Goal: Task Accomplishment & Management: Use online tool/utility

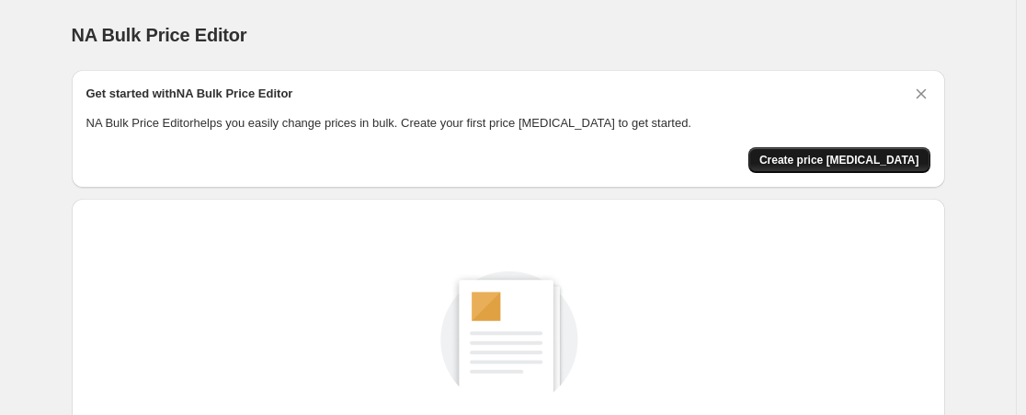
click at [901, 149] on button "Create price change job" at bounding box center [840, 160] width 182 height 26
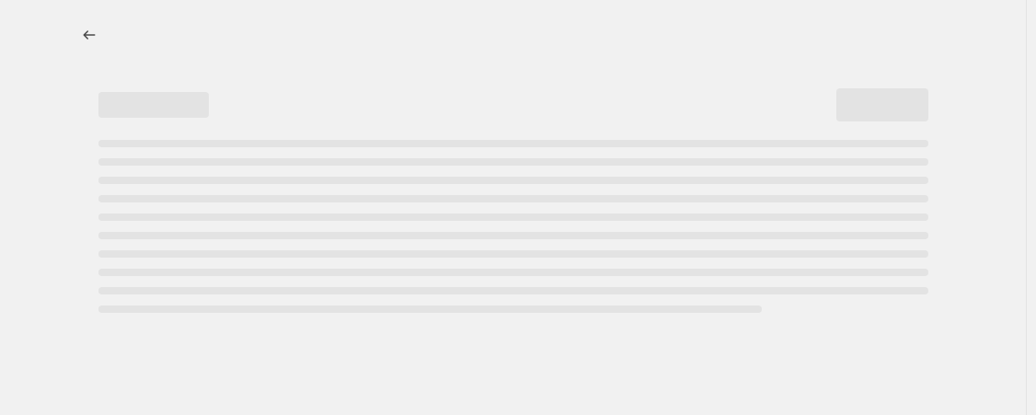
select select "percentage"
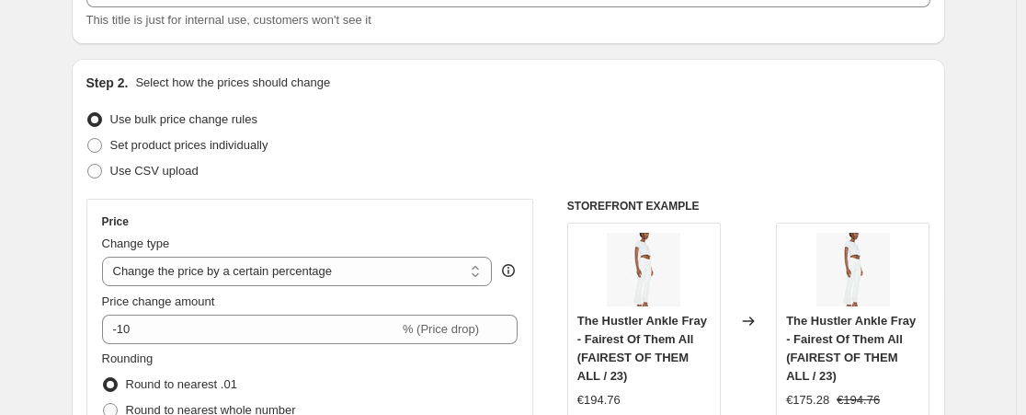
scroll to position [174, 0]
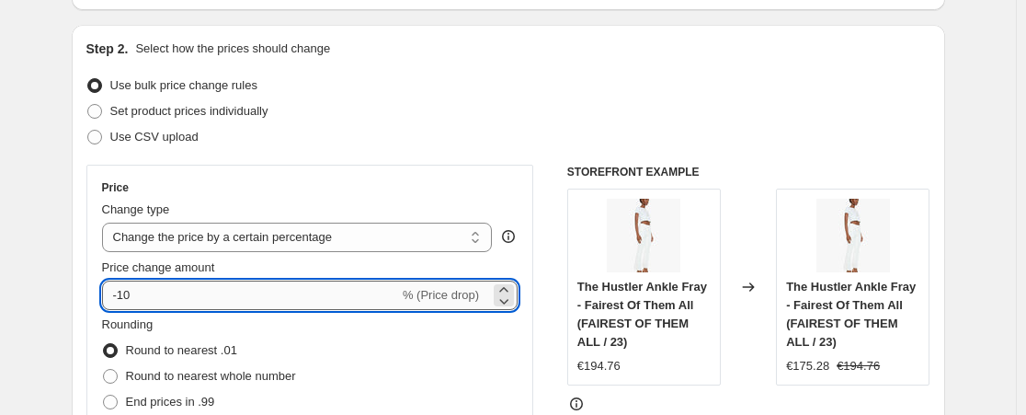
drag, startPoint x: 136, startPoint y: 302, endPoint x: 121, endPoint y: 297, distance: 15.4
click at [121, 297] on input "-10" at bounding box center [250, 294] width 297 height 29
click at [80, 311] on div "Step 2. Select how the prices should change Use bulk price change rules Set pro…" at bounding box center [509, 348] width 874 height 646
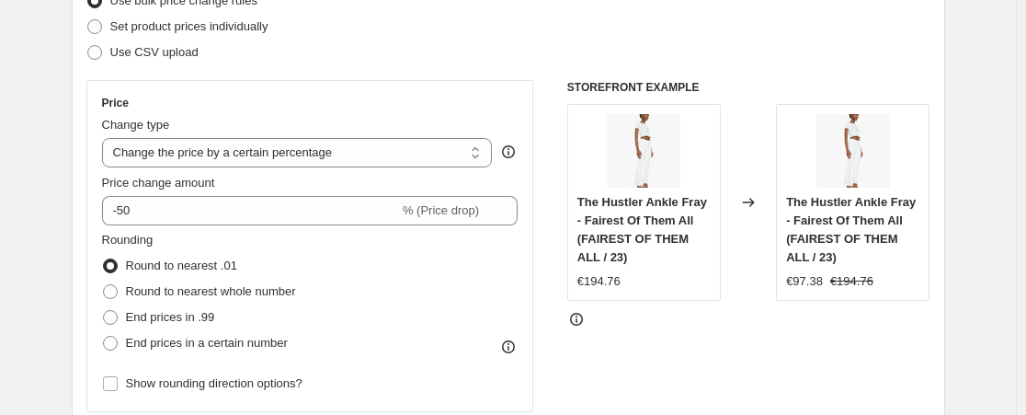
scroll to position [286, 0]
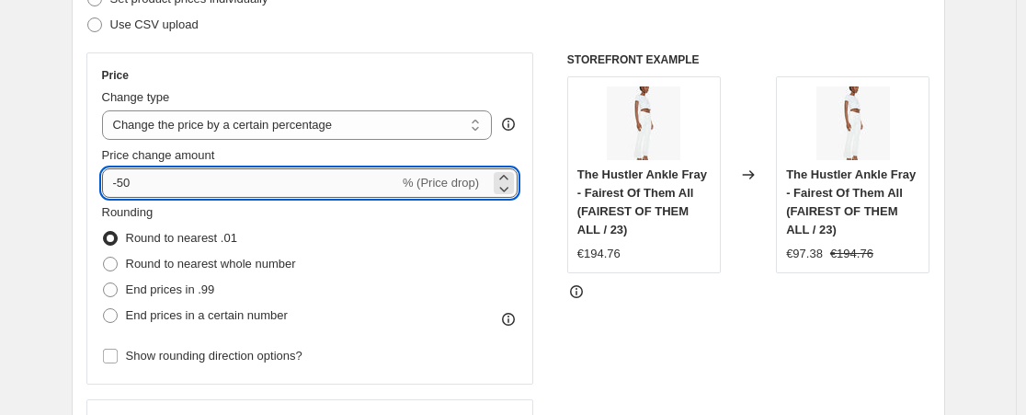
click at [134, 192] on input "-50" at bounding box center [250, 182] width 297 height 29
type input "-55"
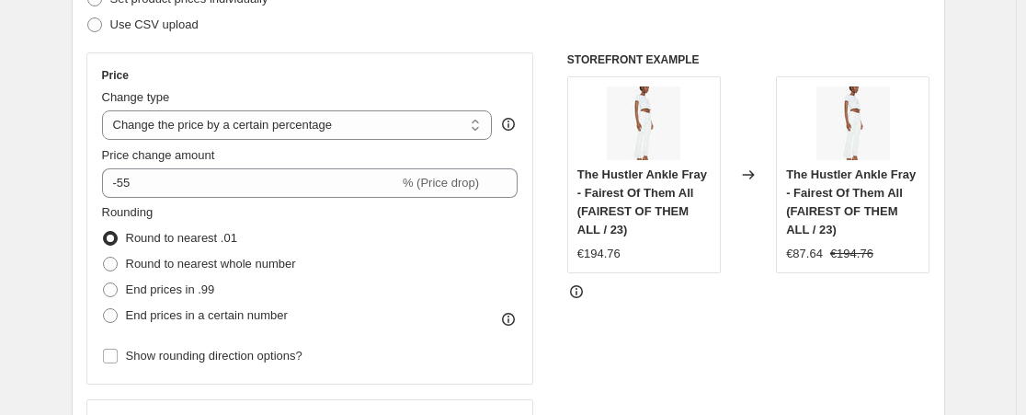
click at [86, 209] on div "Step 2. Select how the prices should change Use bulk price change rules Set pro…" at bounding box center [509, 236] width 874 height 646
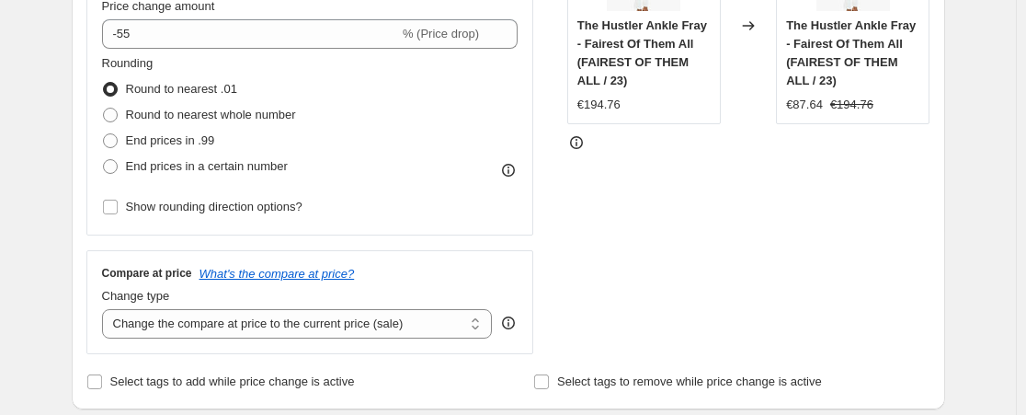
scroll to position [471, 0]
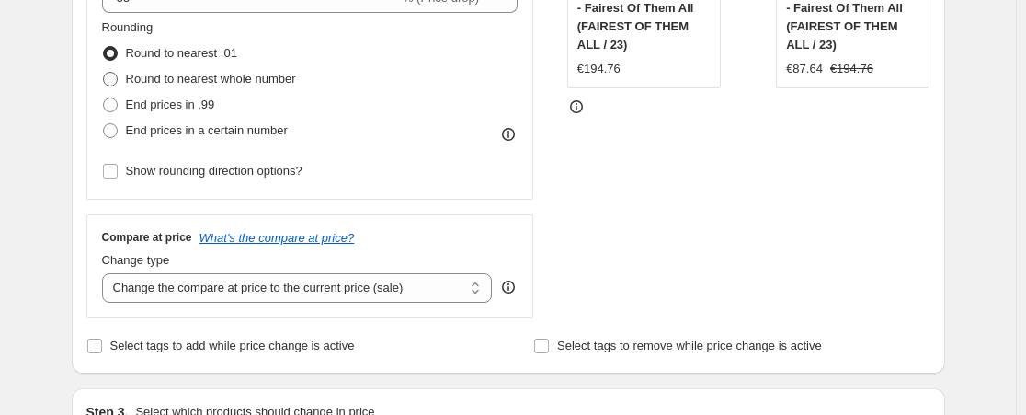
click at [164, 86] on span "Round to nearest whole number" at bounding box center [211, 79] width 170 height 14
click at [104, 73] on input "Round to nearest whole number" at bounding box center [103, 72] width 1 height 1
radio input "true"
click at [162, 133] on span "End prices in a certain number" at bounding box center [207, 130] width 162 height 14
click at [104, 124] on input "End prices in a certain number" at bounding box center [103, 123] width 1 height 1
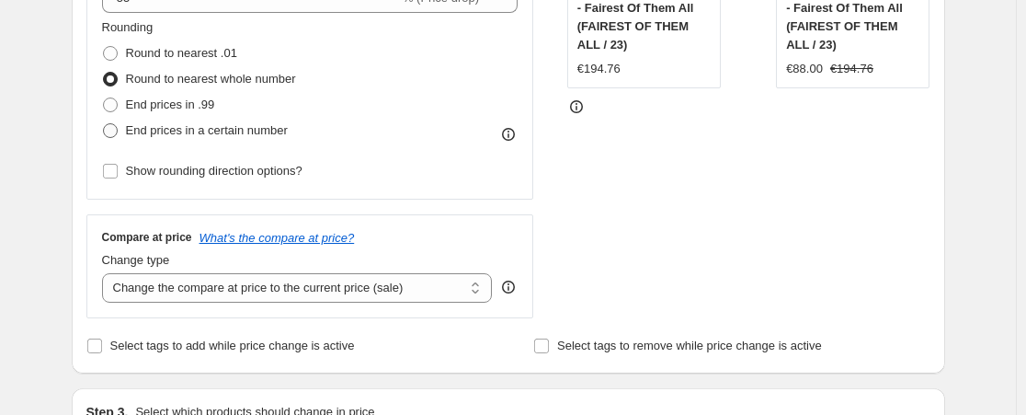
radio input "true"
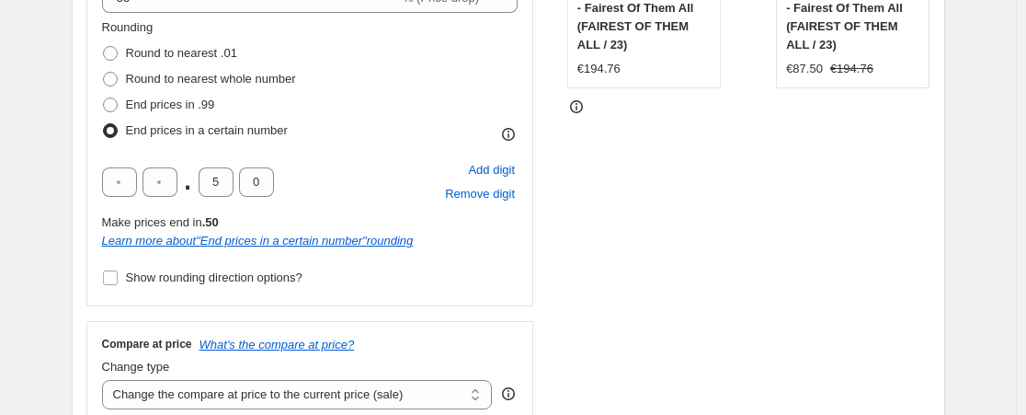
click at [158, 123] on span "End prices in a certain number" at bounding box center [207, 130] width 162 height 14
click at [104, 123] on input "End prices in a certain number" at bounding box center [103, 123] width 1 height 1
click at [157, 107] on span "End prices in .99" at bounding box center [170, 104] width 89 height 14
click at [104, 98] on input "End prices in .99" at bounding box center [103, 97] width 1 height 1
radio input "true"
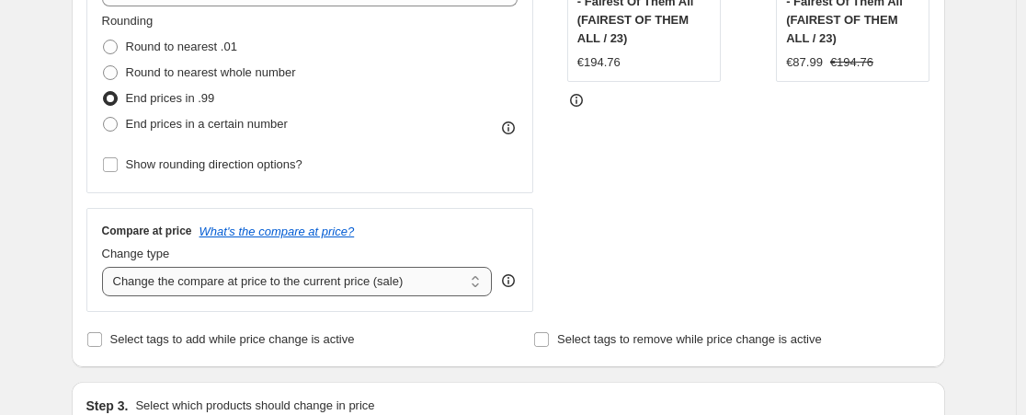
scroll to position [476, 0]
click at [169, 57] on span "Round to nearest .01" at bounding box center [181, 48] width 111 height 18
click at [104, 41] on input "Round to nearest .01" at bounding box center [103, 40] width 1 height 1
radio input "true"
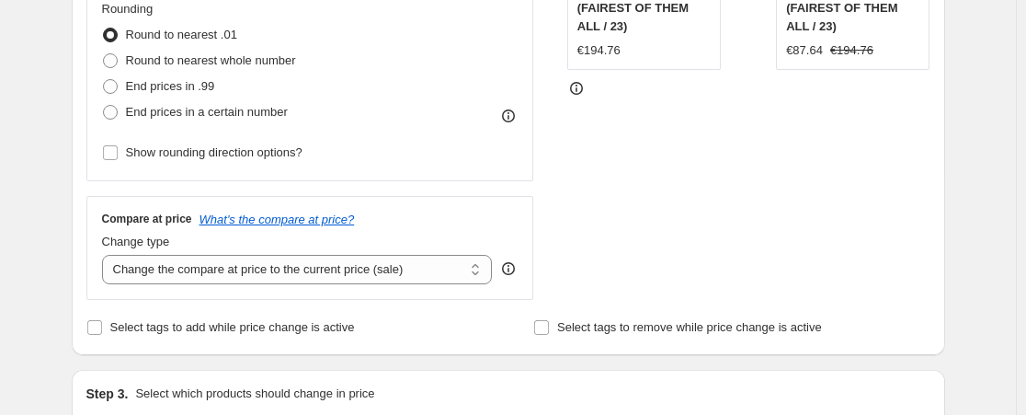
scroll to position [490, 0]
click at [167, 59] on span "Round to nearest whole number" at bounding box center [211, 59] width 170 height 14
click at [104, 53] on input "Round to nearest whole number" at bounding box center [103, 52] width 1 height 1
radio input "true"
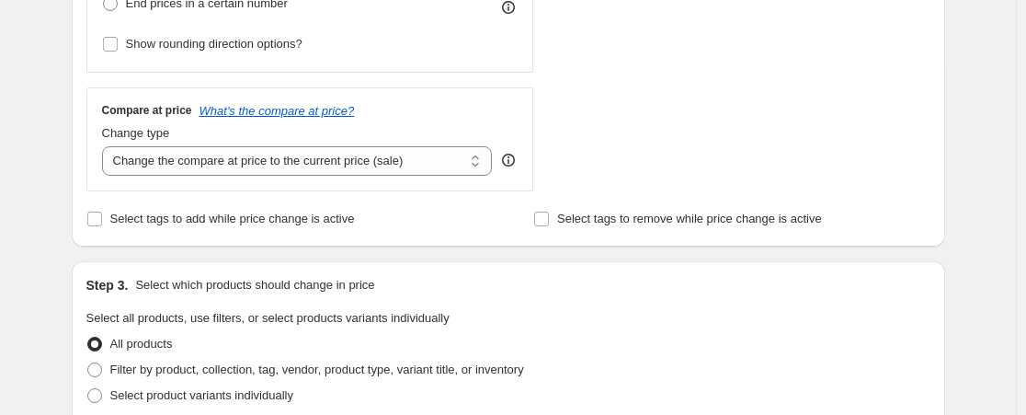
scroll to position [614, 0]
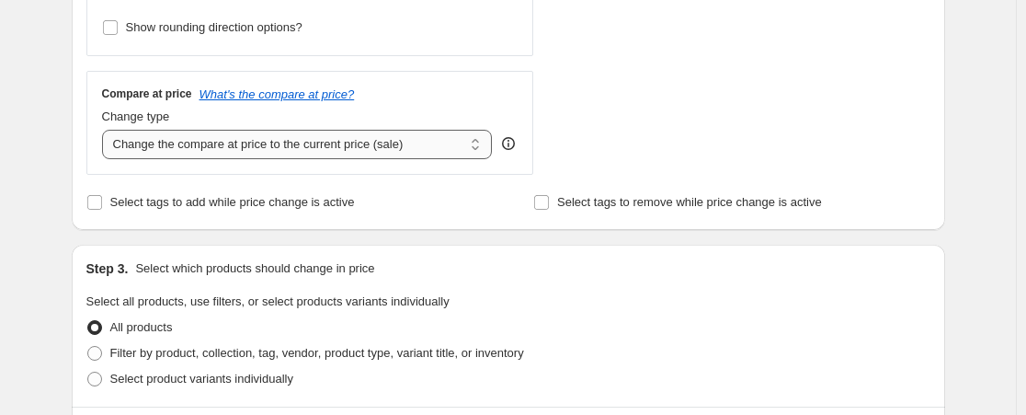
click at [219, 154] on select "Change the compare at price to the current price (sale) Change the compare at p…" at bounding box center [297, 144] width 391 height 29
select select "percentage"
click at [106, 130] on select "Change the compare at price to the current price (sale) Change the compare at p…" at bounding box center [297, 144] width 391 height 29
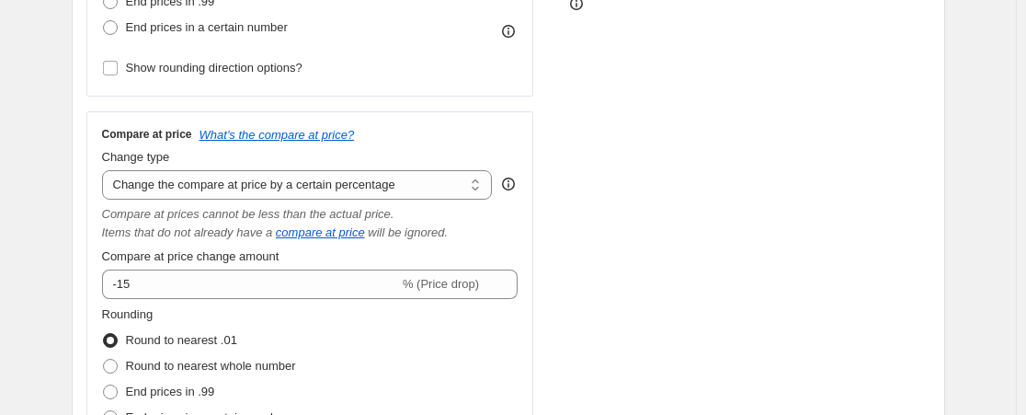
scroll to position [572, 0]
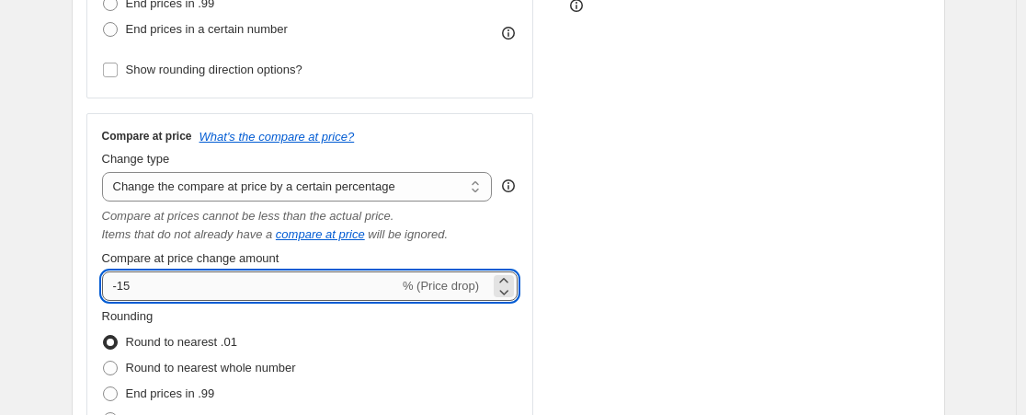
click at [124, 292] on input "-15" at bounding box center [250, 285] width 297 height 29
type input "-25"
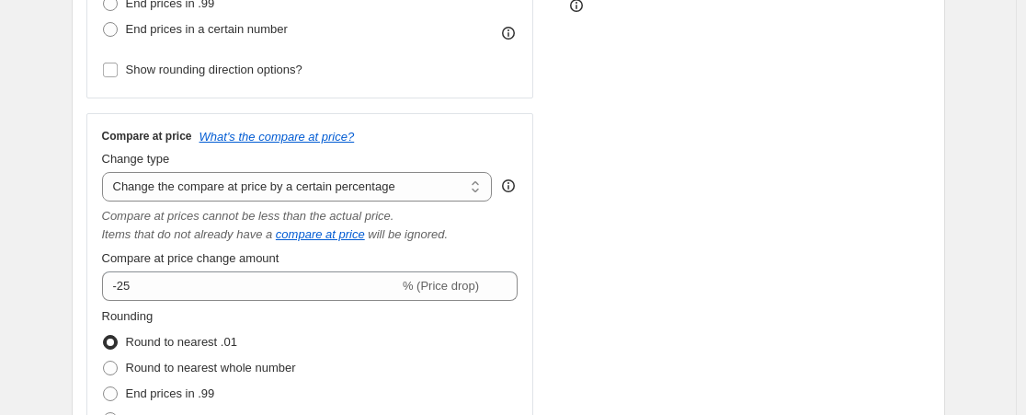
click at [649, 223] on div "STOREFRONT EXAMPLE The Hustler Ankle Fray - Fairest Of Them All (FAIREST OF THE…" at bounding box center [748, 127] width 363 height 722
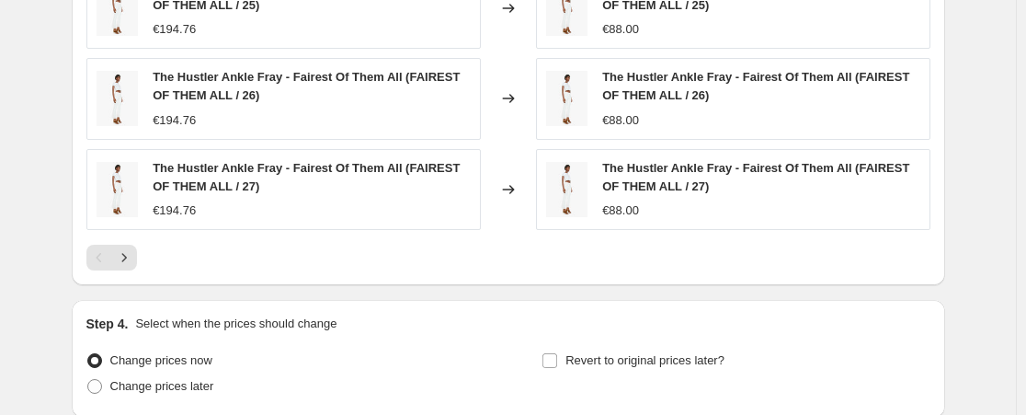
scroll to position [1725, 0]
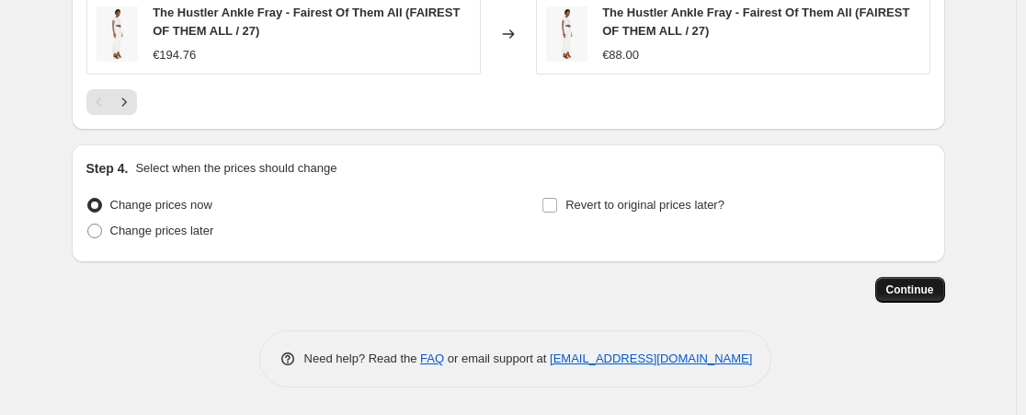
click at [921, 301] on button "Continue" at bounding box center [910, 290] width 70 height 26
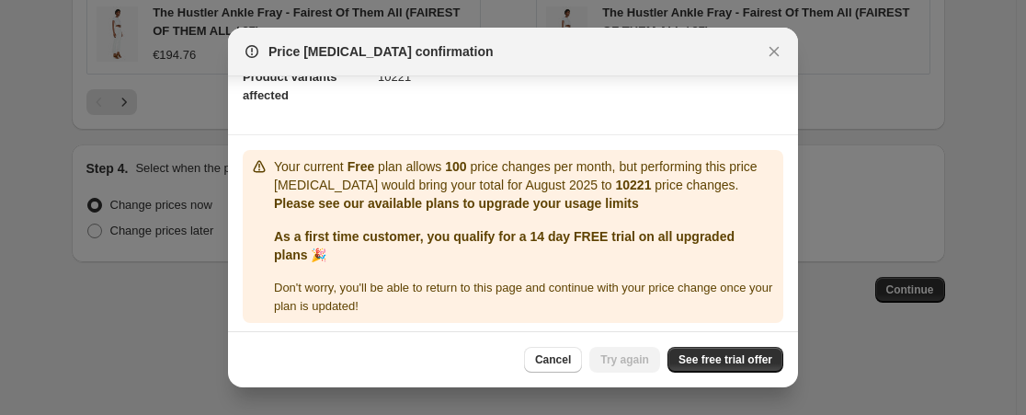
scroll to position [227, 0]
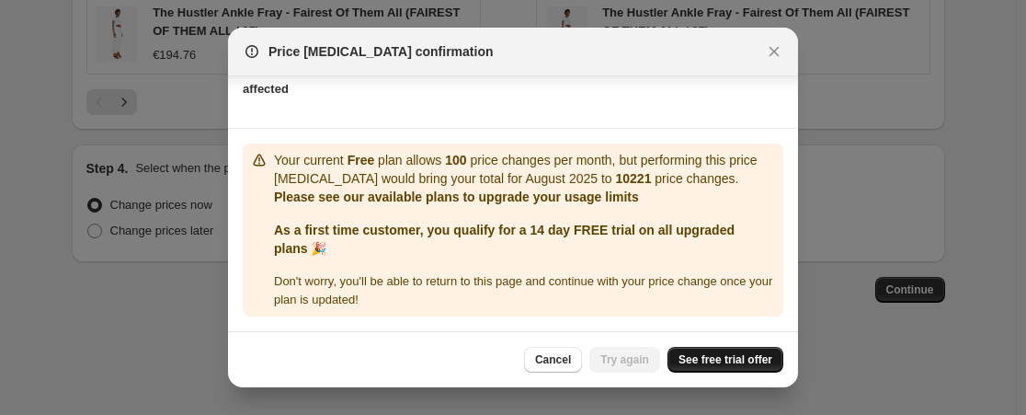
click at [712, 353] on span "See free trial offer" at bounding box center [726, 359] width 94 height 15
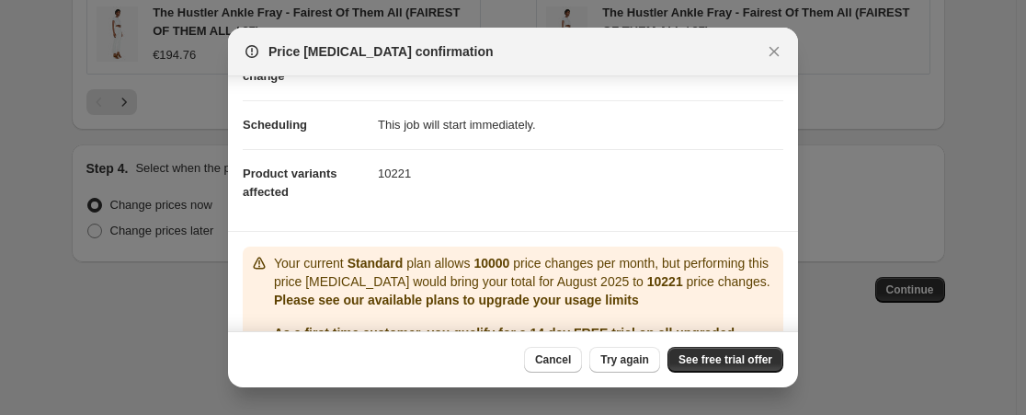
scroll to position [84, 0]
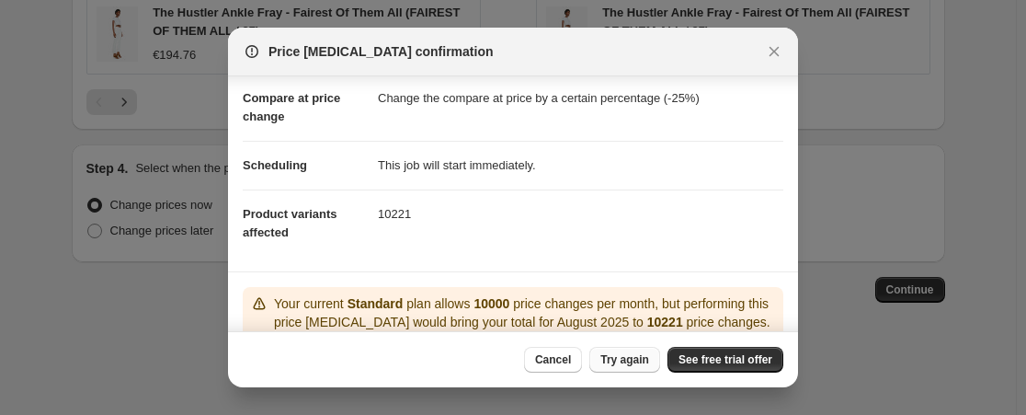
click at [633, 354] on span "Try again" at bounding box center [625, 359] width 49 height 15
click at [748, 361] on span "See free trial offer" at bounding box center [726, 359] width 94 height 15
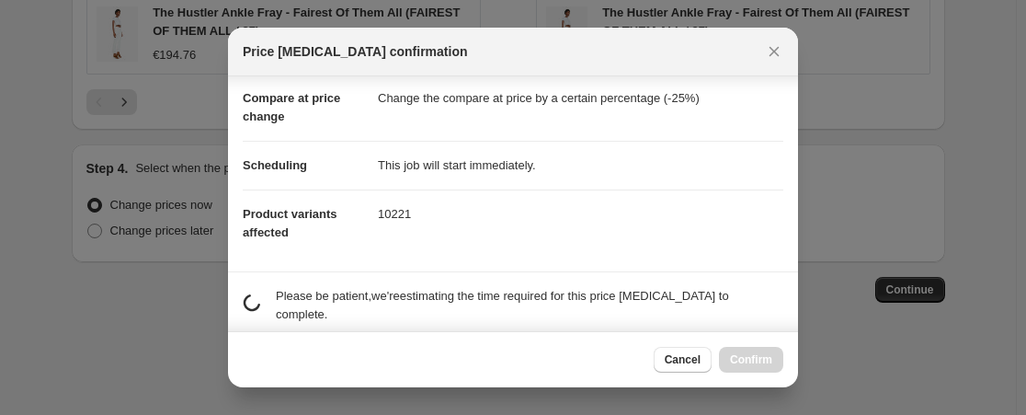
scroll to position [352, 0]
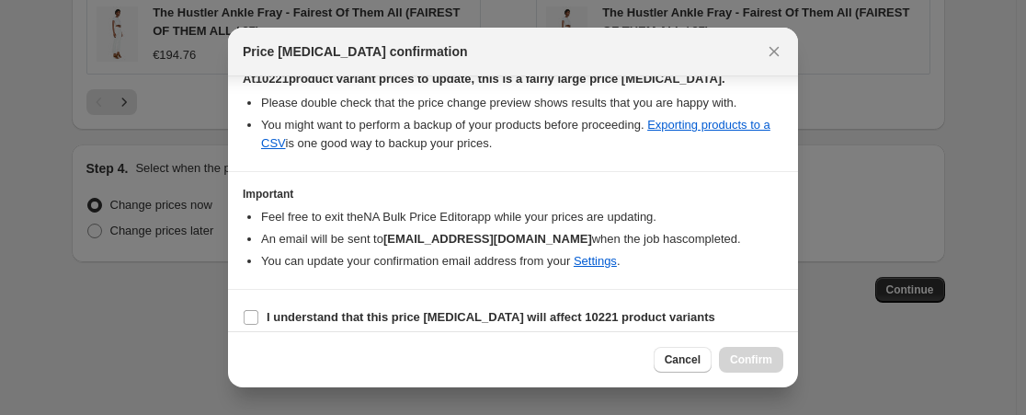
click at [445, 290] on section "I understand that this price change job will affect 10221 product variants" at bounding box center [513, 317] width 570 height 55
click at [445, 310] on b "I understand that this price change job will affect 10221 product variants" at bounding box center [491, 317] width 449 height 14
click at [258, 310] on input "I understand that this price change job will affect 10221 product variants" at bounding box center [251, 317] width 15 height 15
checkbox input "true"
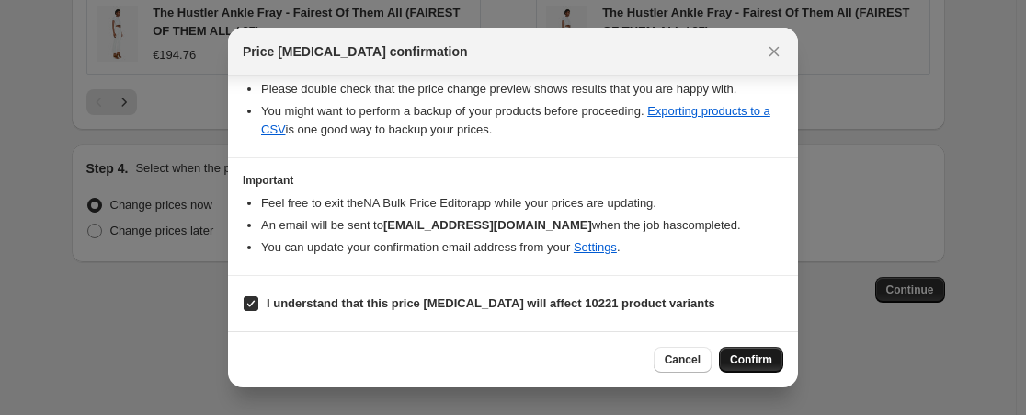
click at [765, 362] on span "Confirm" at bounding box center [751, 359] width 42 height 15
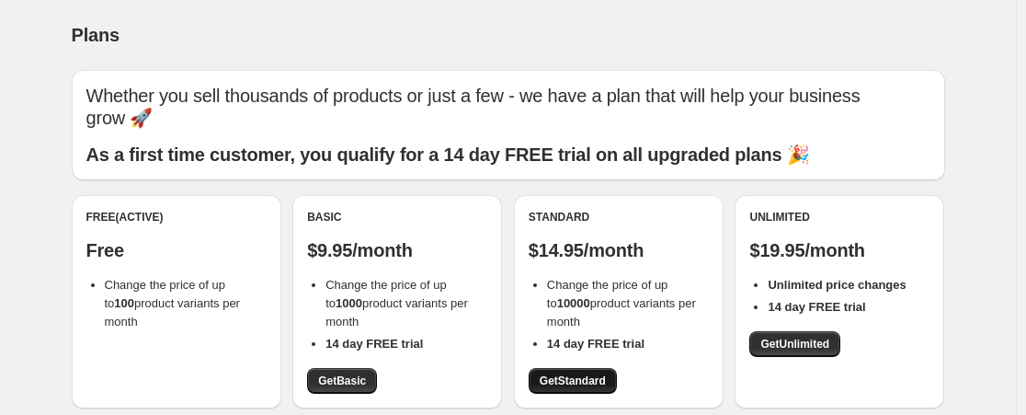
click at [554, 385] on span "Get Standard" at bounding box center [573, 380] width 66 height 15
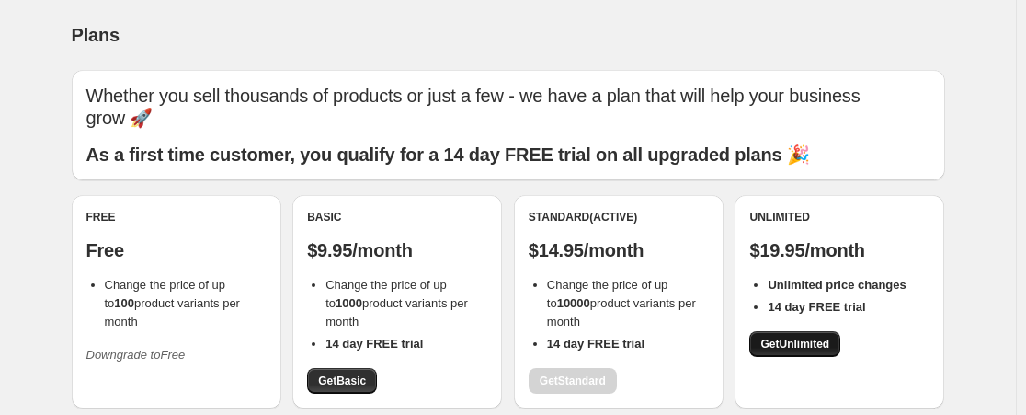
click at [766, 349] on span "Get Unlimited" at bounding box center [795, 344] width 69 height 15
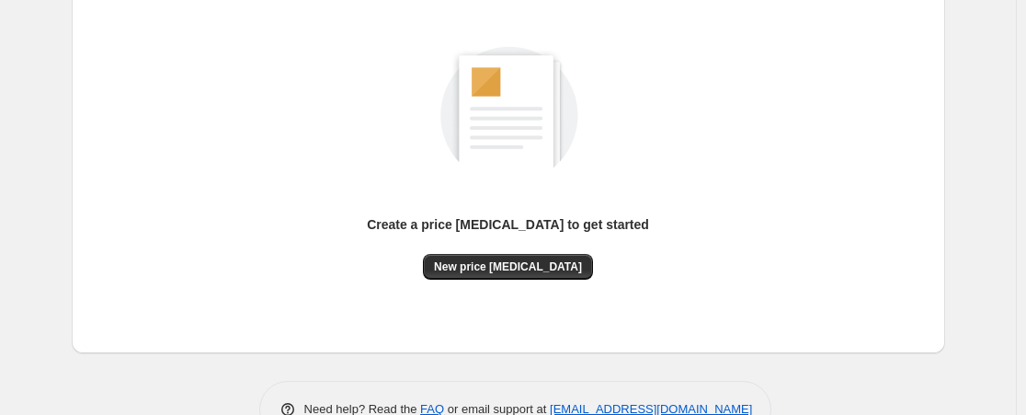
scroll to position [109, 0]
